Goal: Register for event/course

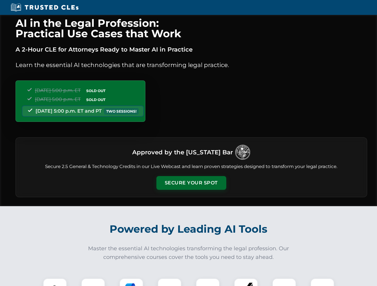
click at [191, 183] on button "Secure Your Spot" at bounding box center [191, 183] width 70 height 14
click at [55, 283] on img at bounding box center [54, 290] width 17 height 17
